Goal: Task Accomplishment & Management: Manage account settings

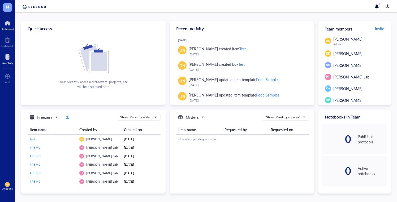
click at [8, 54] on div at bounding box center [8, 57] width 12 height 8
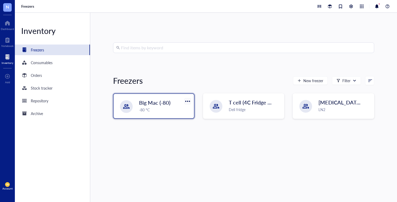
click at [188, 100] on div at bounding box center [188, 101] width 8 height 8
click at [201, 119] on div "Settings" at bounding box center [203, 119] width 30 height 5
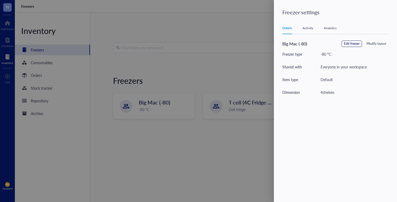
click at [356, 44] on span "Edit freezer" at bounding box center [352, 43] width 16 height 5
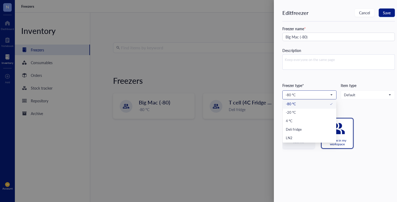
click at [324, 93] on span "-80 °C" at bounding box center [309, 95] width 47 height 5
click at [321, 101] on div "-80 °C" at bounding box center [310, 104] width 54 height 8
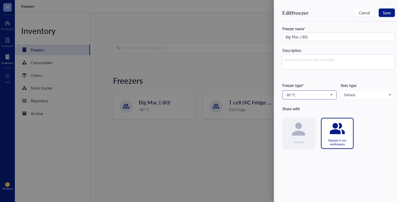
click at [308, 97] on span "-80 °C" at bounding box center [309, 95] width 47 height 5
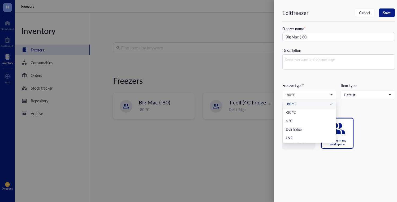
drag, startPoint x: 296, startPoint y: 103, endPoint x: 297, endPoint y: 100, distance: 2.8
click at [296, 103] on div "-80 °C" at bounding box center [309, 104] width 47 height 5
drag, startPoint x: 297, startPoint y: 94, endPoint x: 292, endPoint y: 95, distance: 4.3
click at [292, 95] on span "-80 °C" at bounding box center [309, 95] width 47 height 5
click at [313, 38] on input "Big Mac (-80)" at bounding box center [339, 37] width 113 height 8
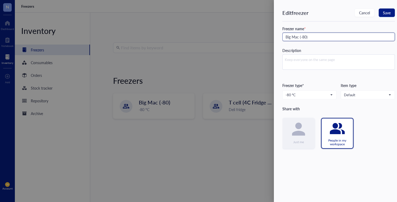
click at [306, 39] on input "Big Mac (-80)" at bounding box center [339, 37] width 113 height 8
click at [206, 33] on div at bounding box center [198, 101] width 397 height 202
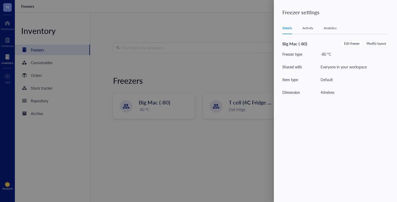
click at [176, 10] on div at bounding box center [198, 101] width 397 height 202
